Goal: Navigation & Orientation: Go to known website

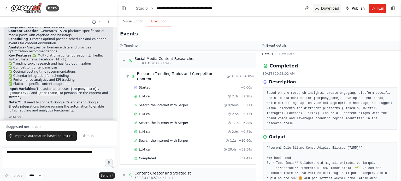
click at [338, 8] on span "Download" at bounding box center [330, 8] width 18 height 5
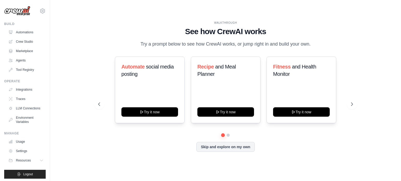
click at [20, 12] on img at bounding box center [17, 11] width 26 height 10
click at [18, 10] on img at bounding box center [17, 11] width 26 height 10
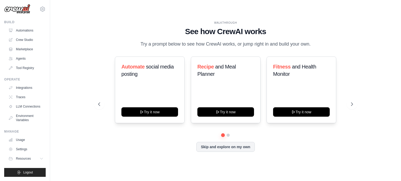
scroll to position [6, 0]
click at [27, 158] on span "Resources" at bounding box center [23, 159] width 15 height 4
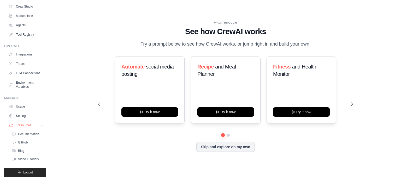
scroll to position [39, 0]
click at [23, 142] on span "GitHub" at bounding box center [24, 143] width 10 height 4
